Goal: Transaction & Acquisition: Subscribe to service/newsletter

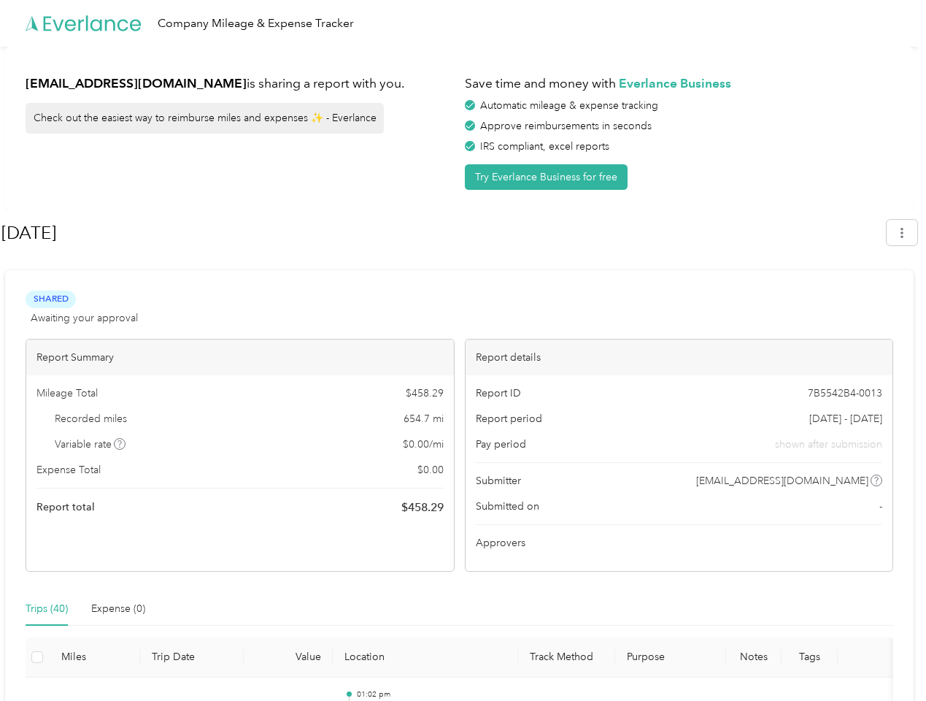
click at [466, 350] on div "Report details" at bounding box center [680, 357] width 428 height 36
click at [463, 23] on div "Company Mileage & Expense Tracker" at bounding box center [459, 23] width 919 height 47
click at [549, 177] on button "Try Everlance Business for free" at bounding box center [546, 177] width 163 height 26
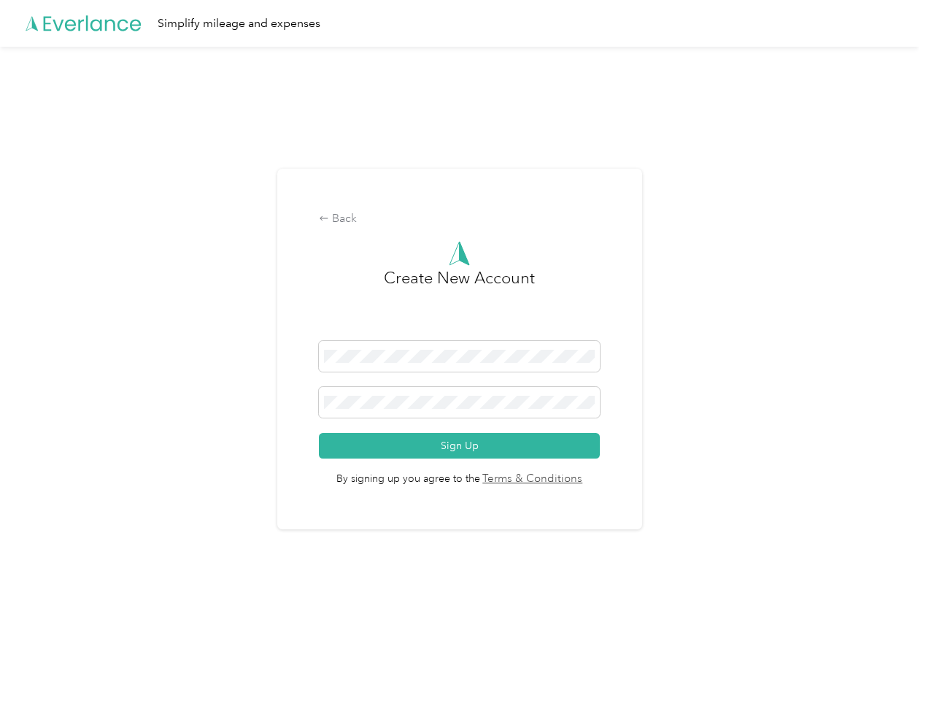
click at [909, 232] on div "Back Create New Account Sign Up By signing up you agree to the Terms & Conditio…" at bounding box center [459, 355] width 919 height 617
click at [120, 444] on div "Back Create New Account Sign Up By signing up you agree to the Terms & Conditio…" at bounding box center [459, 355] width 919 height 617
click at [575, 480] on link "Terms & Conditions" at bounding box center [531, 479] width 103 height 17
click at [47, 609] on div "Back Create New Account Sign Up By signing up you agree to the Terms & Conditio…" at bounding box center [459, 355] width 919 height 617
click at [118, 609] on div "Back Create New Account Sign Up By signing up you agree to the Terms & Conditio…" at bounding box center [459, 355] width 919 height 617
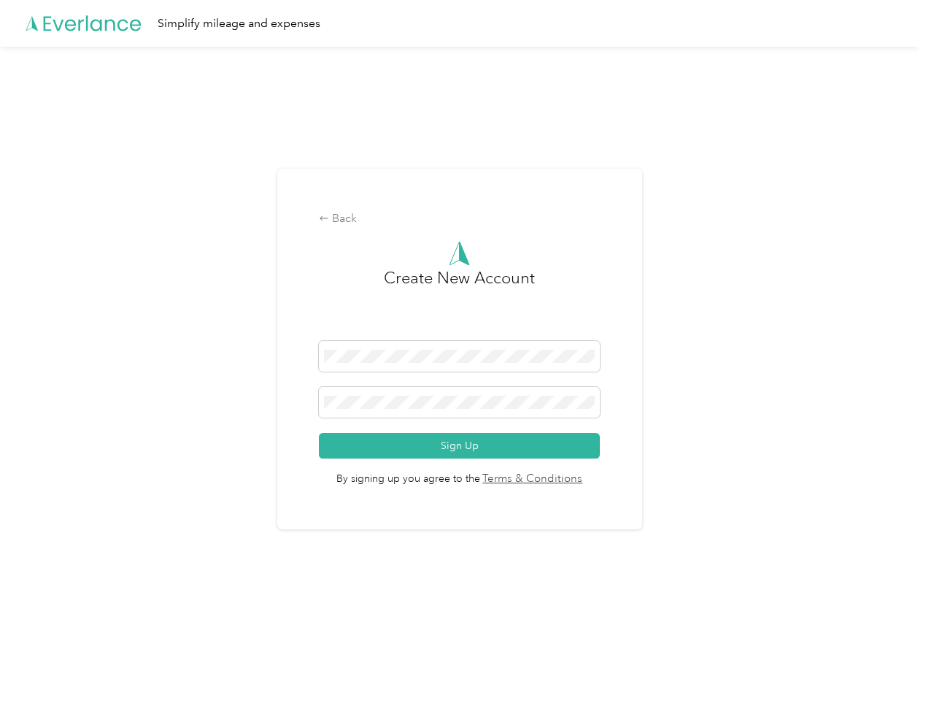
click at [37, 657] on div "Back Create New Account Sign Up By signing up you agree to the Terms & Conditio…" at bounding box center [459, 355] width 919 height 617
